Goal: Download file/media

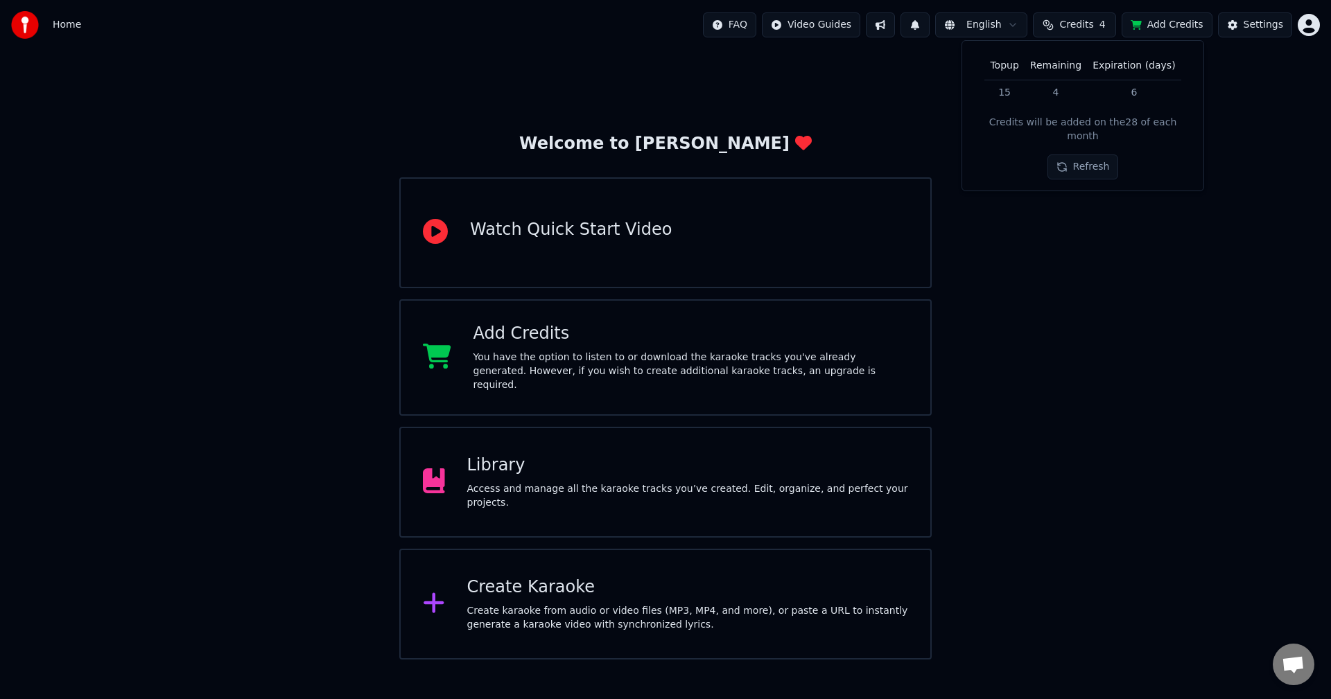
click at [1081, 155] on button "Refresh" at bounding box center [1082, 167] width 71 height 25
click at [1072, 243] on div "Welcome to Youka Watch Quick Start Video Add Credits You have the option to lis…" at bounding box center [665, 355] width 1331 height 610
click at [1243, 20] on button "Settings" at bounding box center [1255, 24] width 74 height 25
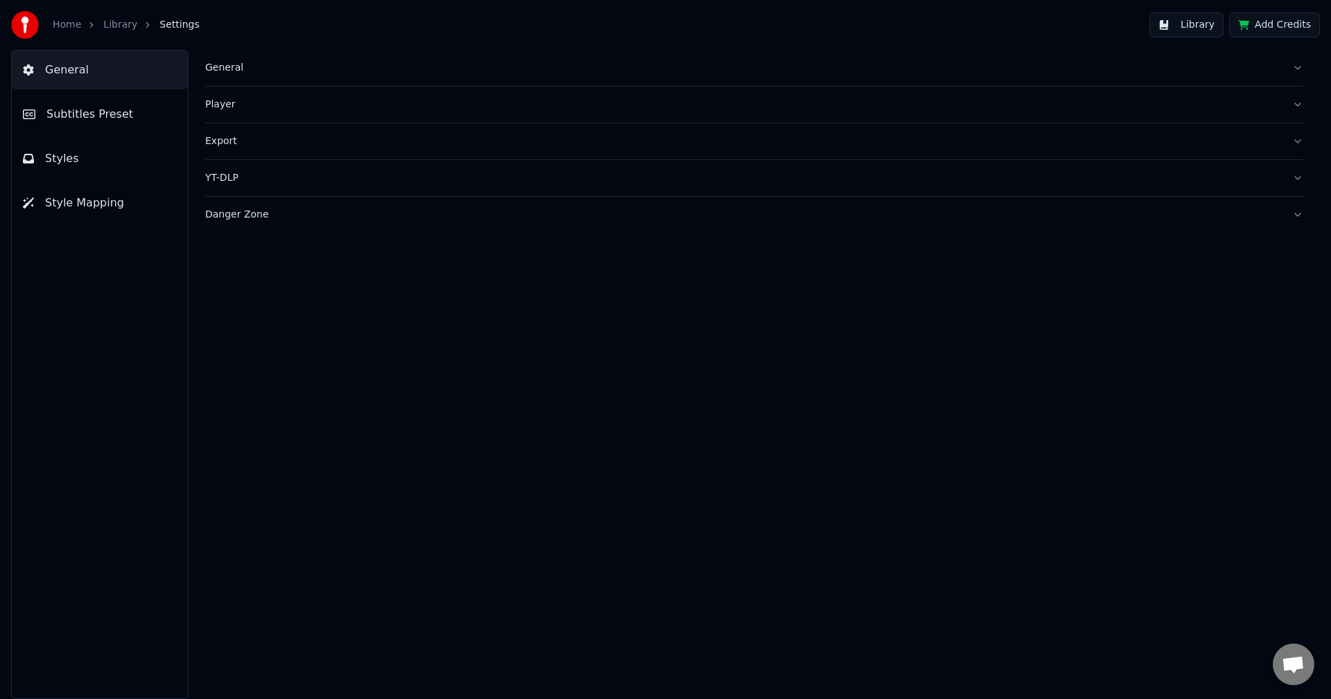
drag, startPoint x: 1148, startPoint y: 81, endPoint x: 1130, endPoint y: 82, distance: 18.0
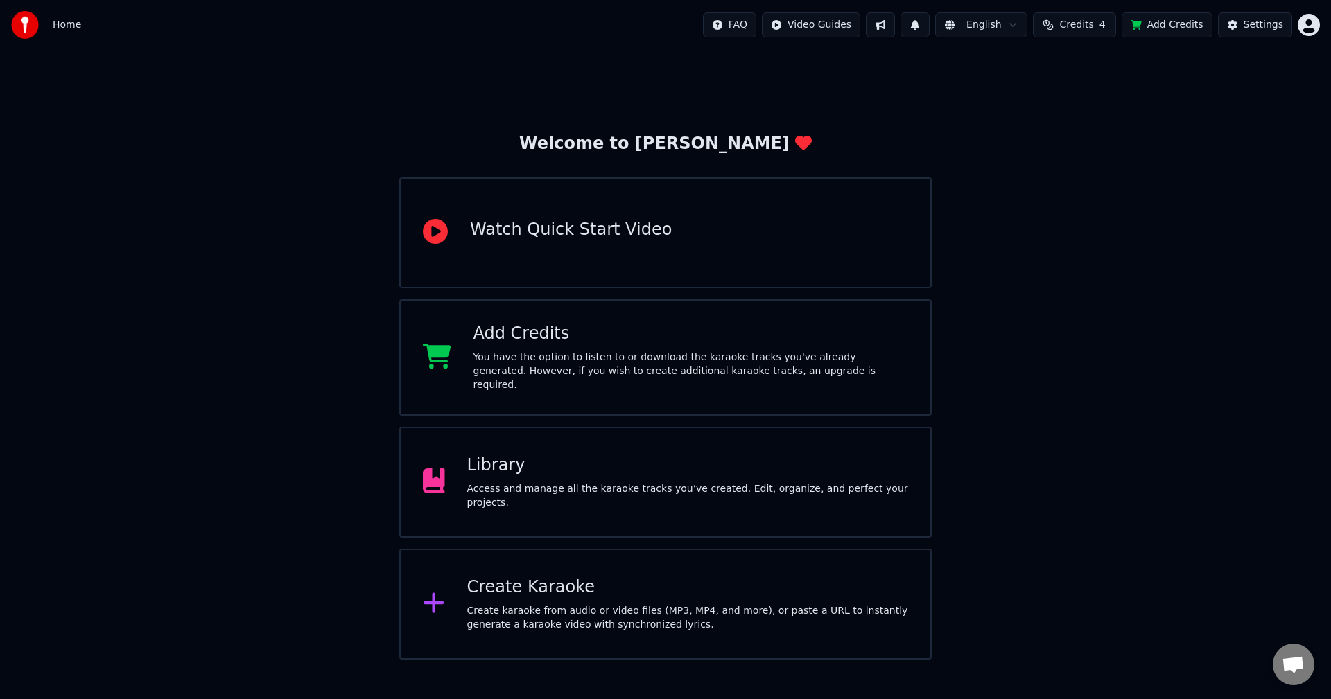
click at [515, 512] on div "Library Access and manage all the karaoke tracks you’ve created. Edit, organize…" at bounding box center [665, 482] width 532 height 111
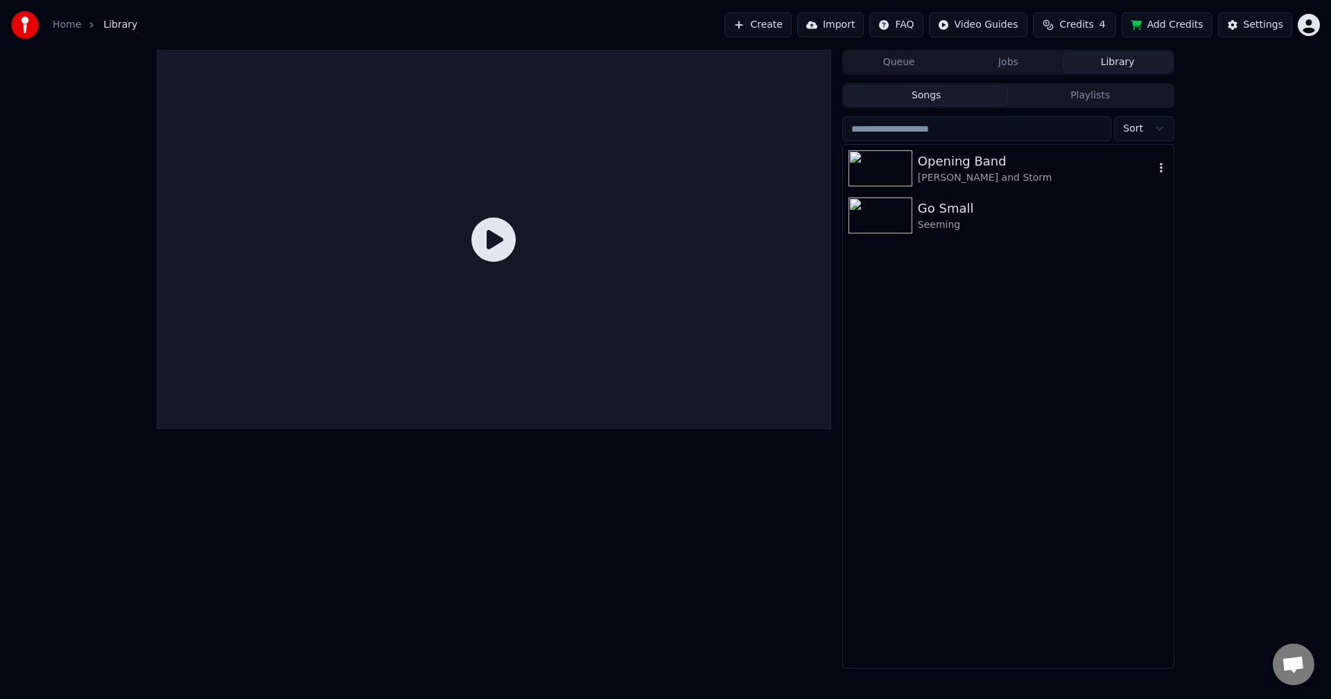
click at [1049, 161] on div "Opening Band" at bounding box center [1036, 161] width 236 height 19
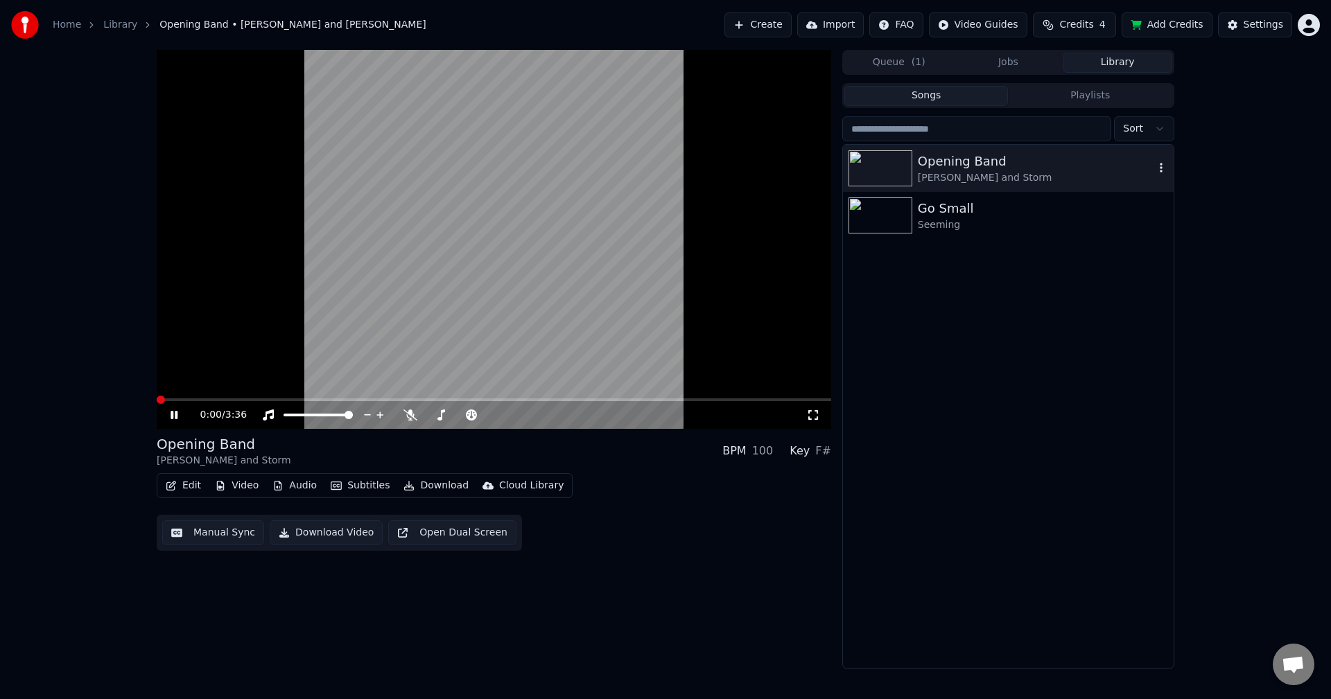
click at [1156, 164] on icon "button" at bounding box center [1161, 167] width 14 height 11
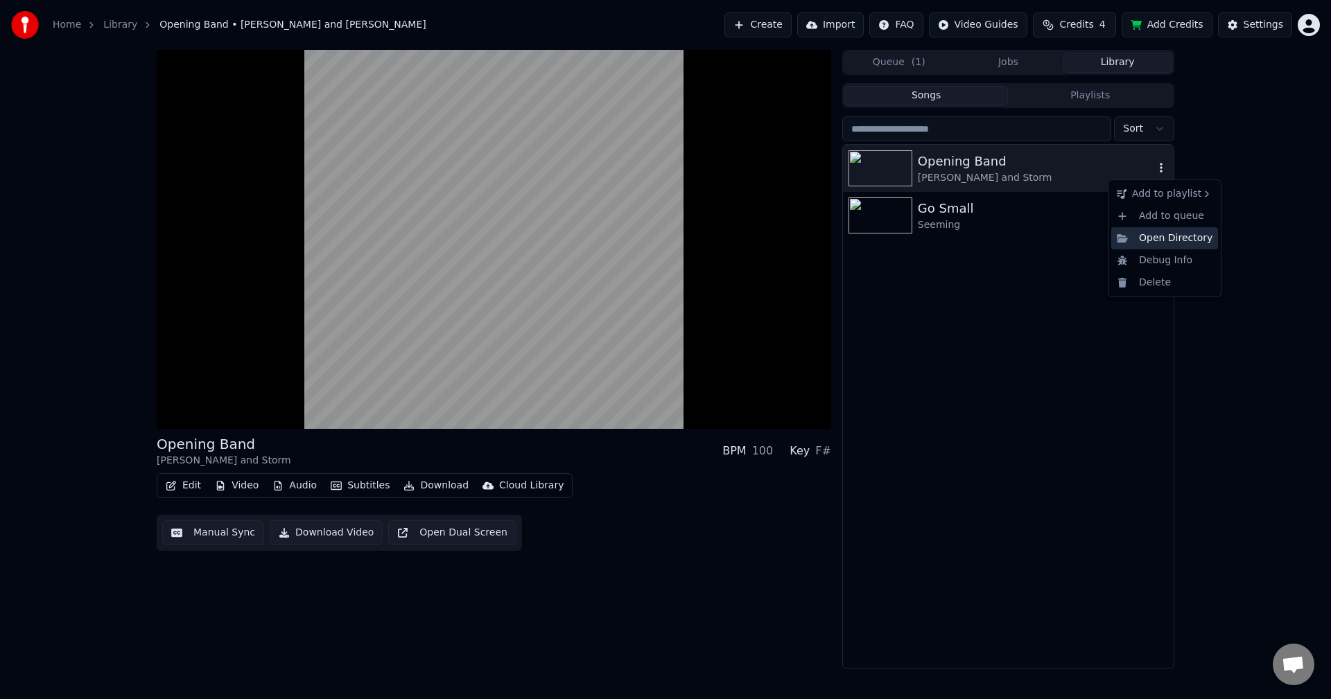
click at [1169, 243] on div "Open Directory" at bounding box center [1164, 238] width 107 height 22
click at [1026, 171] on div "[PERSON_NAME] and Storm" at bounding box center [1036, 178] width 236 height 14
click at [955, 164] on div "Opening Band" at bounding box center [1036, 161] width 236 height 19
click at [1156, 171] on icon "button" at bounding box center [1161, 167] width 14 height 11
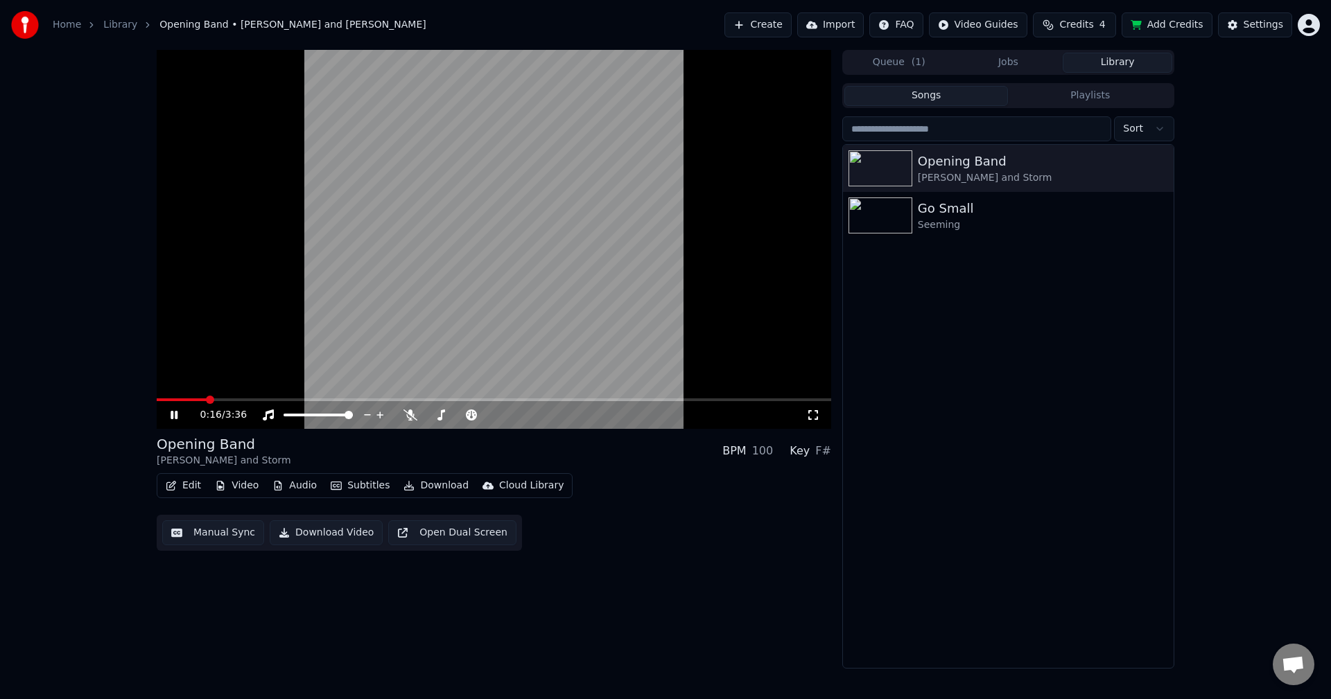
click at [443, 481] on button "Download" at bounding box center [436, 485] width 76 height 19
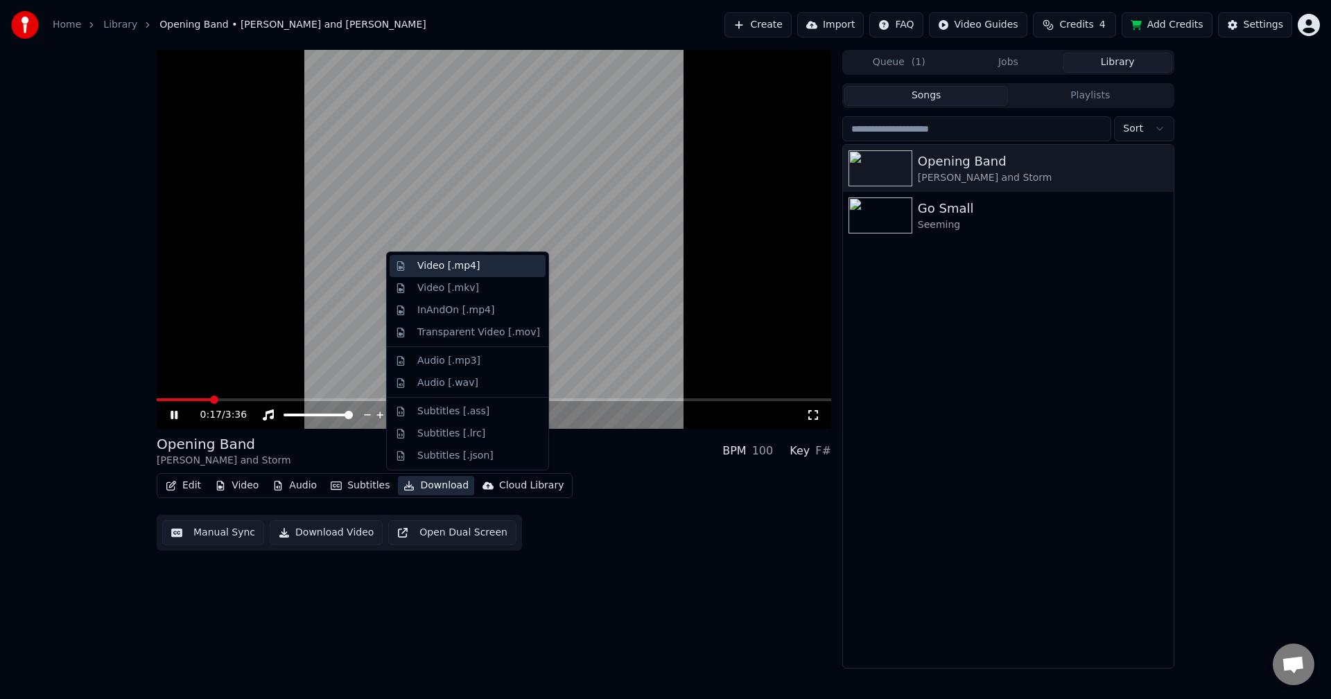
click at [478, 272] on div "Video [.mp4]" at bounding box center [478, 266] width 123 height 14
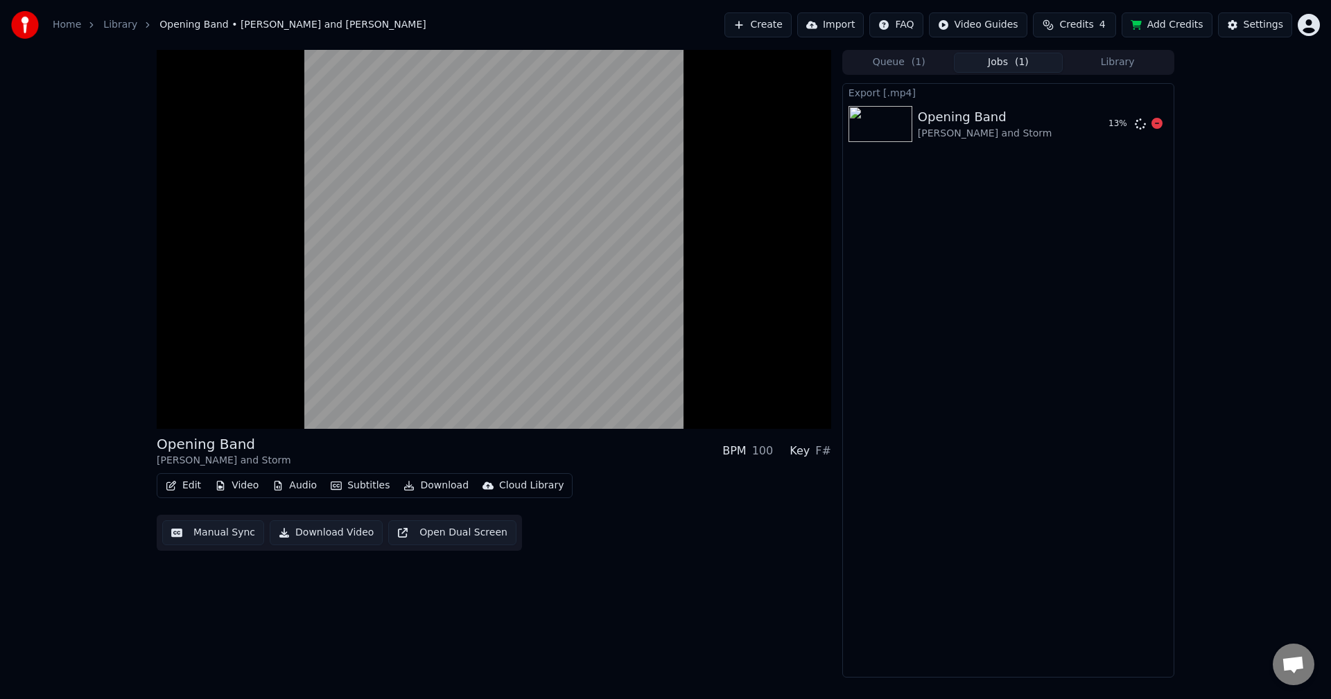
click at [1053, 132] on div "Opening Band [PERSON_NAME] and Storm" at bounding box center [1008, 123] width 180 height 33
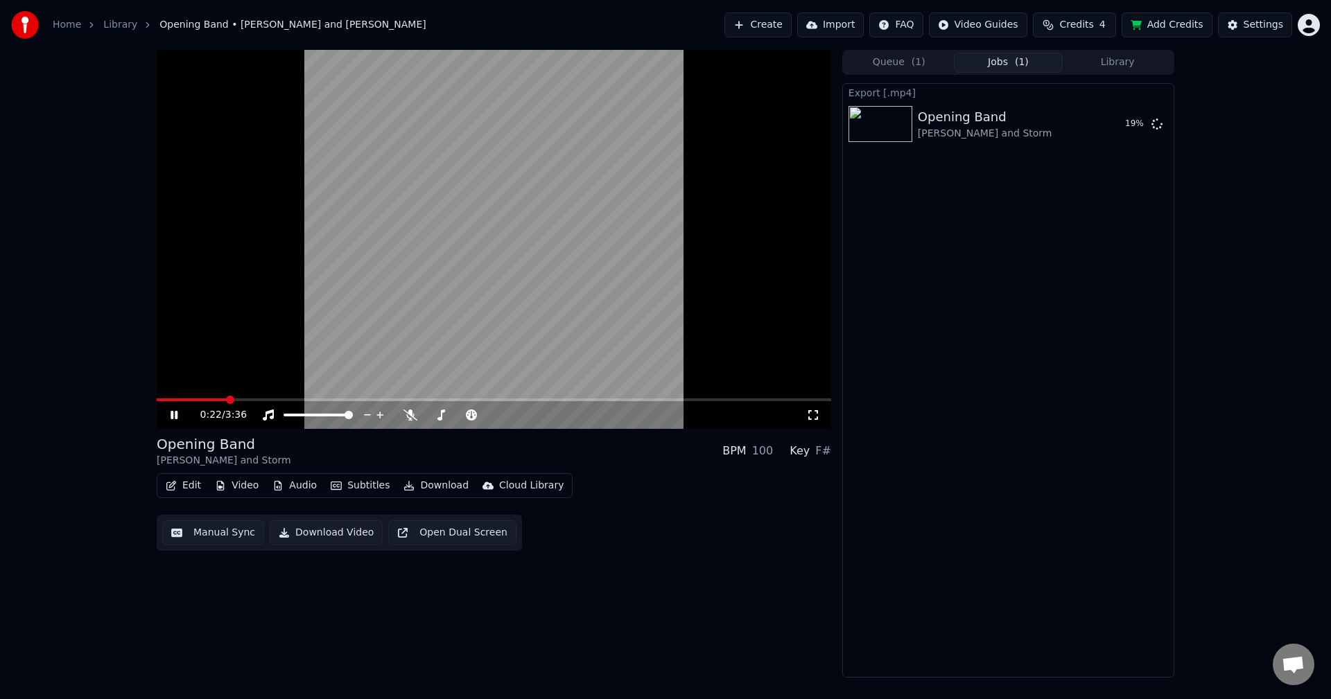
click at [559, 200] on video at bounding box center [494, 239] width 674 height 379
click at [1089, 73] on div "Queue ( 1 ) Jobs ( 1 ) Library" at bounding box center [1008, 62] width 332 height 25
click at [1088, 55] on button "Library" at bounding box center [1118, 63] width 110 height 20
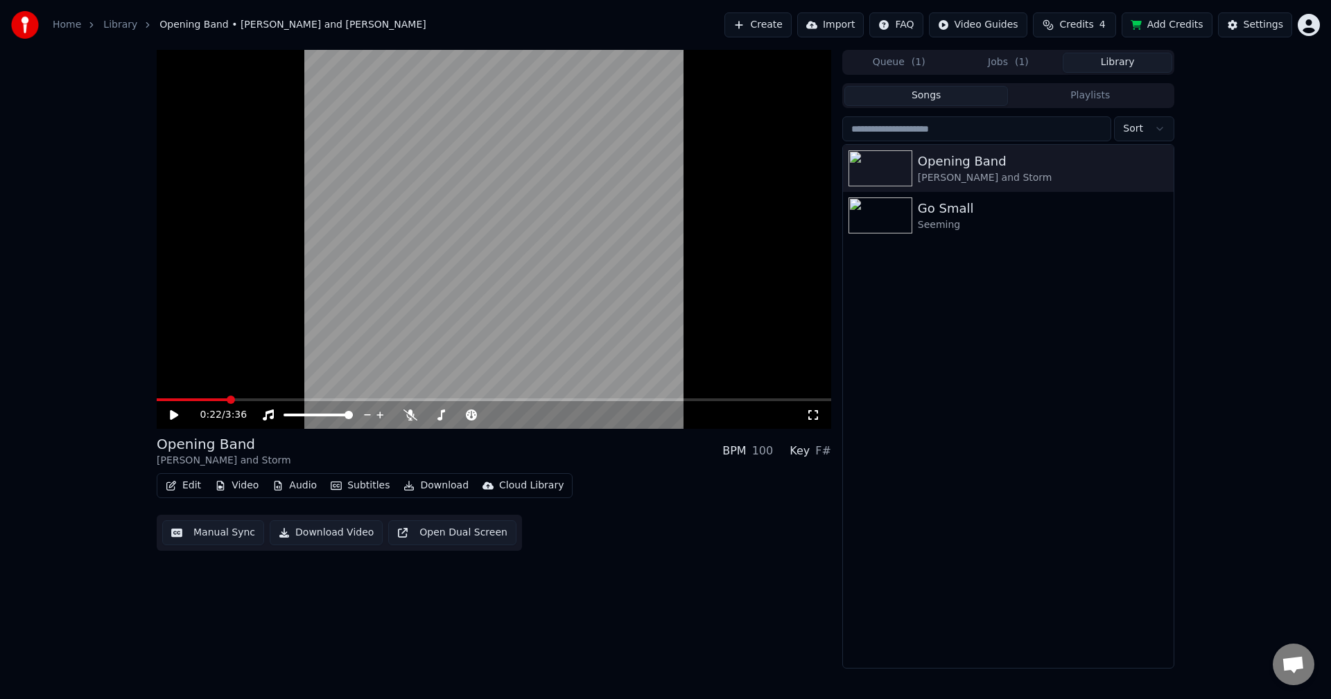
click at [1033, 76] on div "Queue ( 1 ) Jobs ( 1 ) Library Songs Playlists Sort Opening Band [PERSON_NAME] …" at bounding box center [1008, 359] width 332 height 619
click at [1028, 67] on button "Jobs ( 1 )" at bounding box center [1009, 63] width 110 height 20
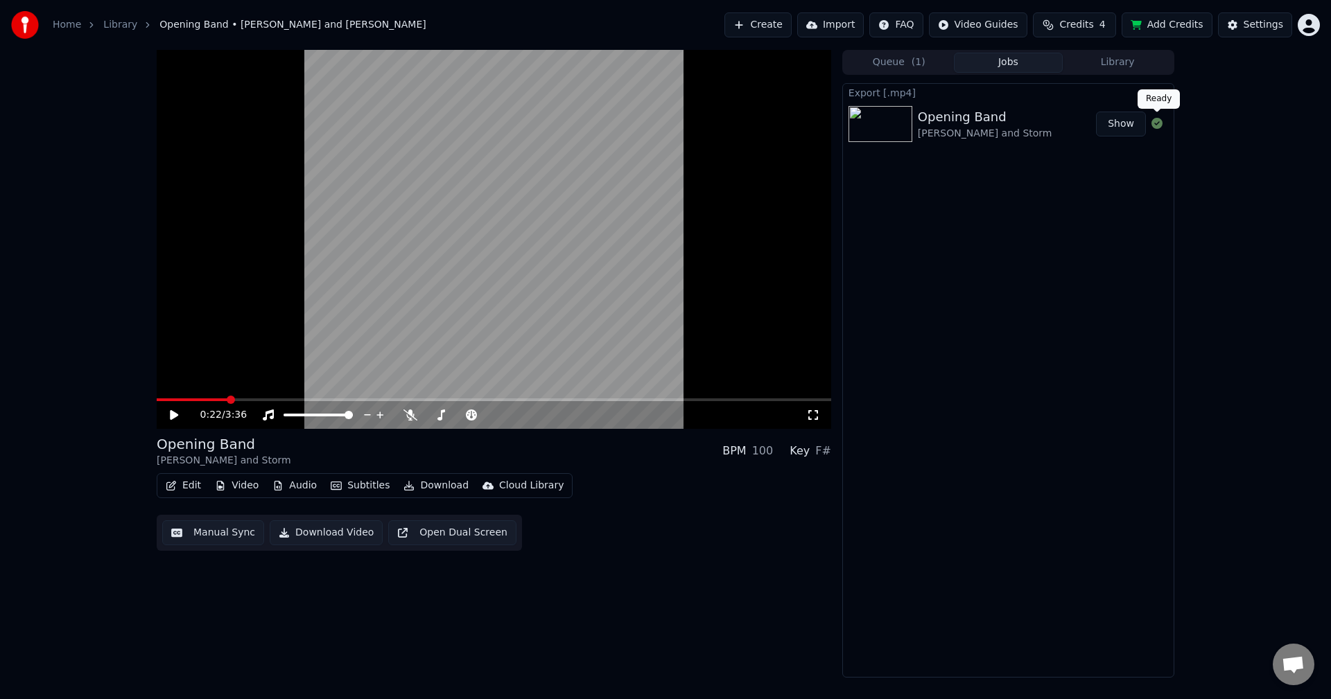
click at [1126, 122] on button "Show" at bounding box center [1121, 124] width 50 height 25
click at [1086, 28] on span "Credits" at bounding box center [1076, 25] width 34 height 14
click at [1097, 164] on button "Refresh" at bounding box center [1082, 167] width 71 height 25
click at [1092, 157] on button "Refresh" at bounding box center [1082, 167] width 71 height 25
click at [1047, 109] on div "Topup Remaining Expiration (days) 15 4 6 Credits will be added on the 28 of eac…" at bounding box center [1082, 116] width 219 height 128
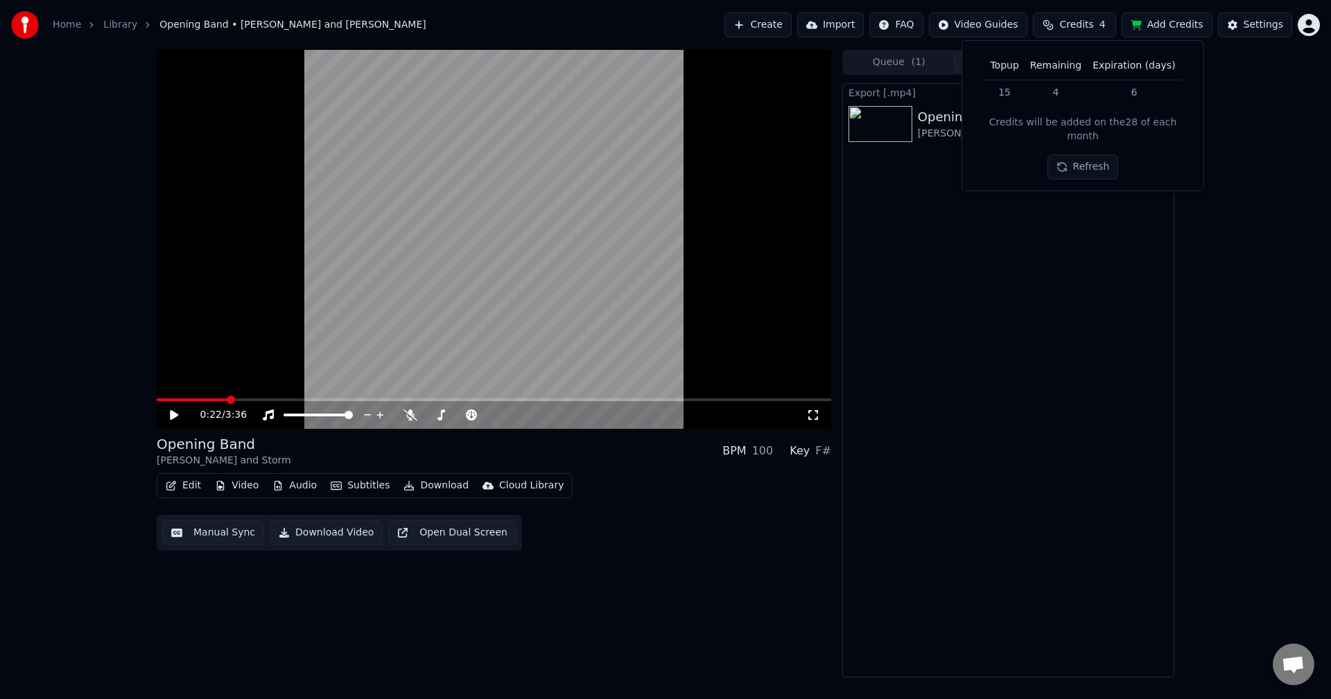
click at [1044, 92] on td "4" at bounding box center [1055, 92] width 62 height 25
click at [1020, 212] on div "Export [.mp4] Opening Band [PERSON_NAME] and Storm Show" at bounding box center [1008, 380] width 332 height 595
